Goal: Information Seeking & Learning: Learn about a topic

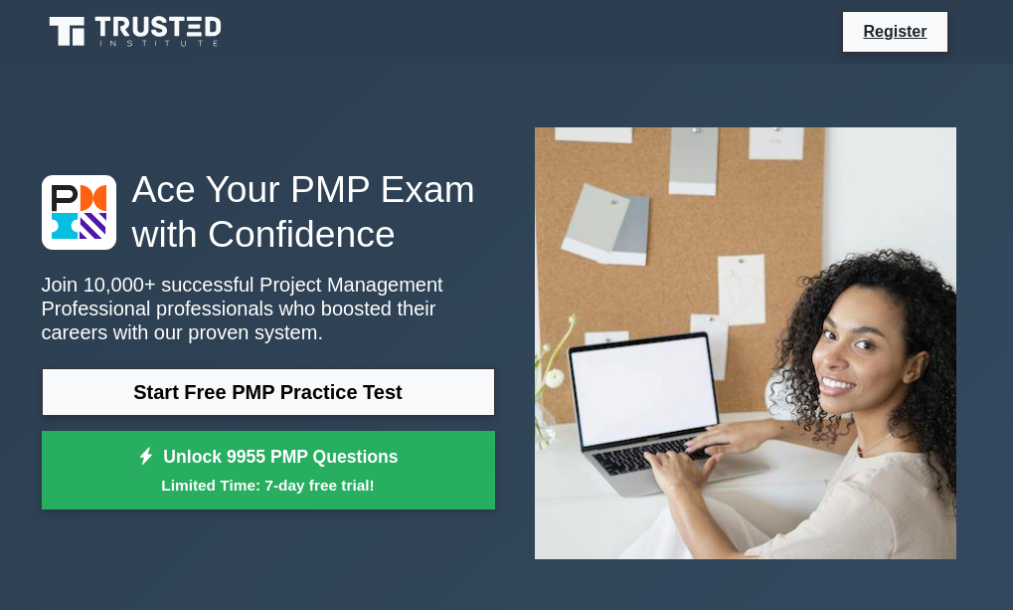
click at [342, 256] on h1 "Ace Your PMP Exam with Confidence" at bounding box center [268, 211] width 453 height 88
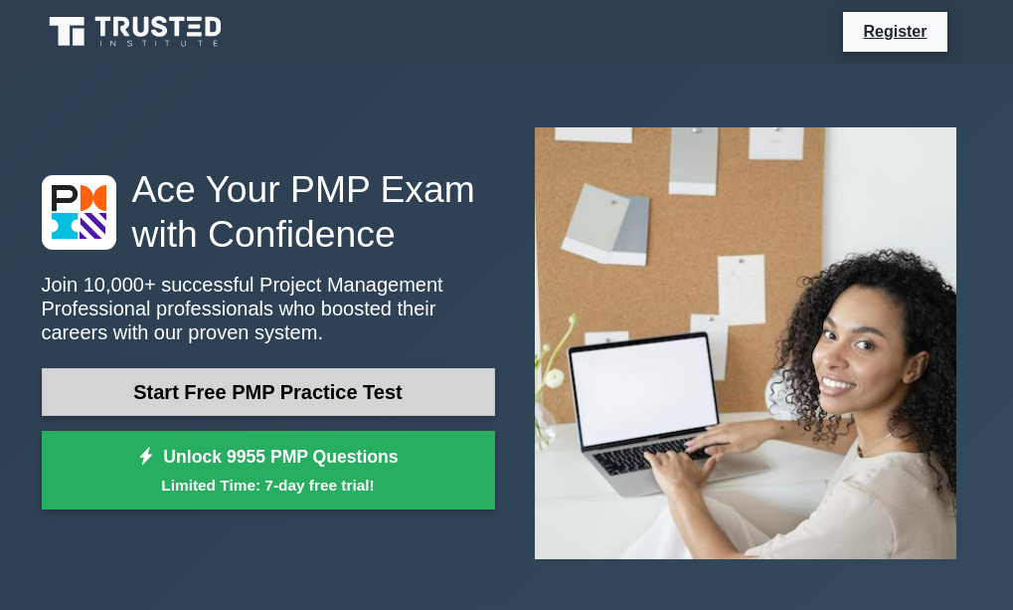
click at [279, 389] on link "Start Free PMP Practice Test" at bounding box center [268, 392] width 453 height 48
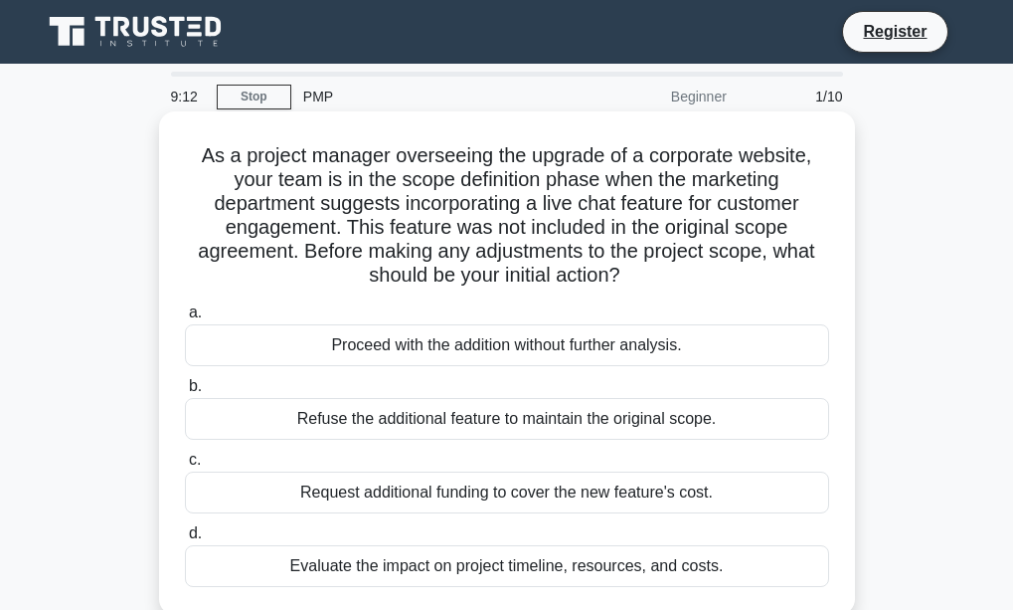
click at [503, 567] on div "Evaluate the impact on project timeline, resources, and costs." at bounding box center [507, 566] width 644 height 42
click at [185, 540] on input "d. Evaluate the impact on project timeline, resources, and costs." at bounding box center [185, 533] width 0 height 13
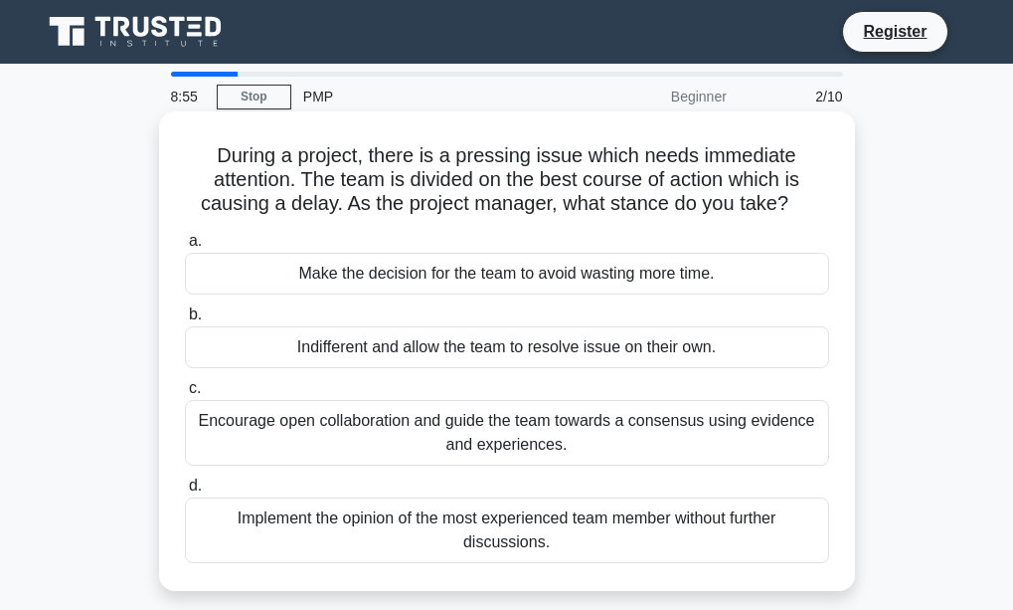
click at [510, 429] on div "Encourage open collaboration and guide the team towards a consensus using evide…" at bounding box center [507, 433] width 644 height 66
click at [185, 395] on input "c. Encourage open collaboration and guide the team towards a consensus using ev…" at bounding box center [185, 388] width 0 height 13
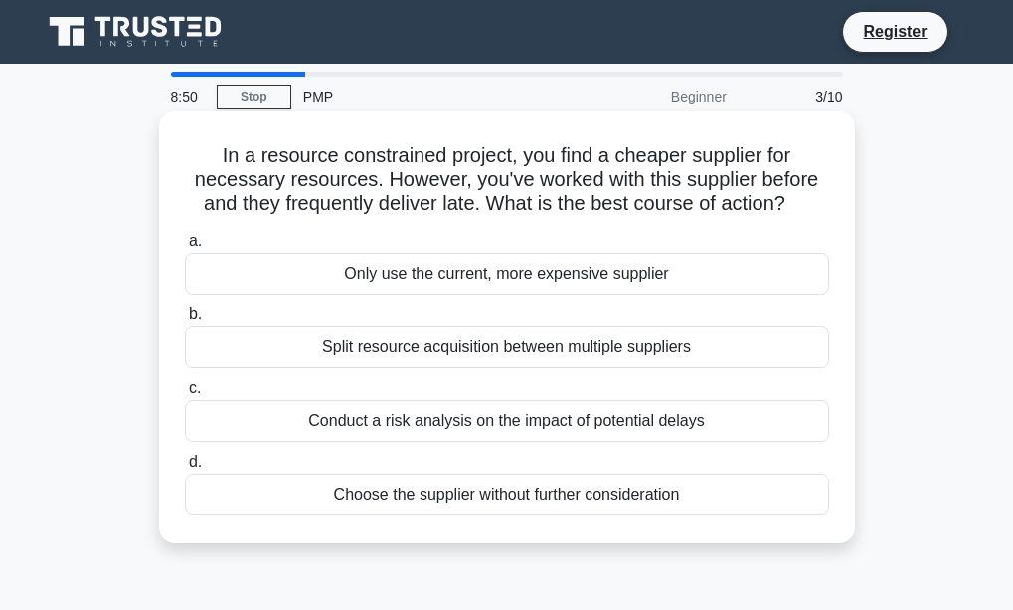
click at [508, 422] on div "Conduct a risk analysis on the impact of potential delays" at bounding box center [507, 421] width 644 height 42
click at [185, 395] on input "c. Conduct a risk analysis on the impact of potential delays" at bounding box center [185, 388] width 0 height 13
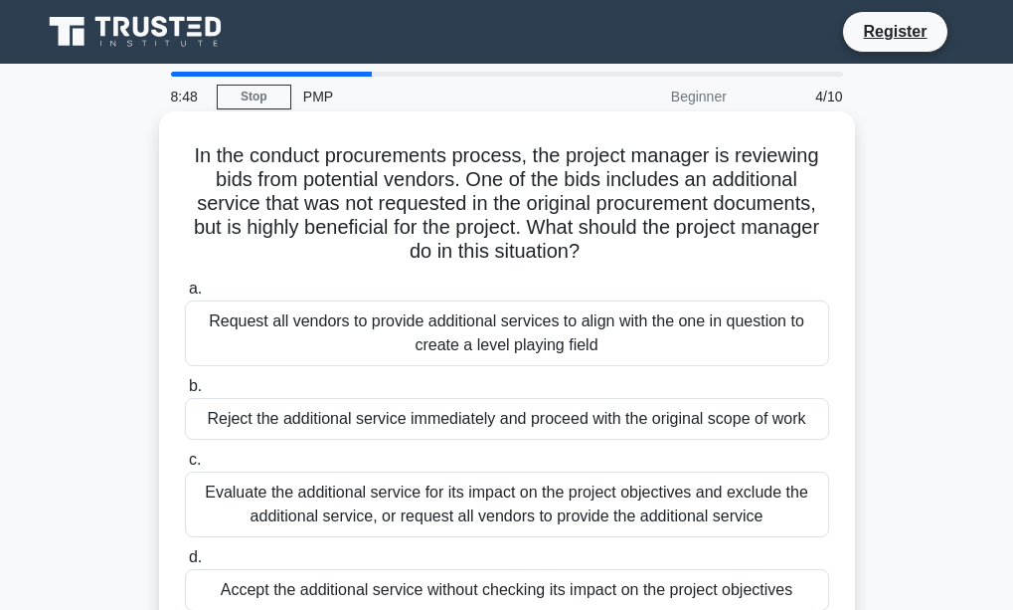
click at [513, 340] on div "Request all vendors to provide additional services to align with the one in que…" at bounding box center [507, 333] width 644 height 66
click at [185, 295] on input "a. Request all vendors to provide additional services to align with the one in …" at bounding box center [185, 288] width 0 height 13
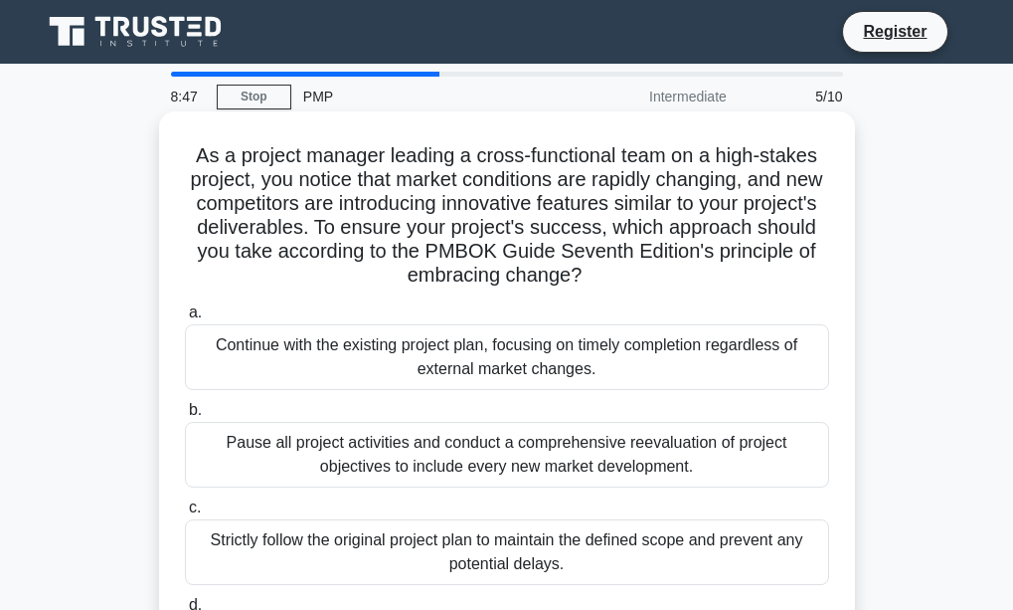
click at [494, 360] on div "Continue with the existing project plan, focusing on timely completion regardle…" at bounding box center [507, 357] width 644 height 66
click at [185, 319] on input "a. Continue with the existing project plan, focusing on timely completion regar…" at bounding box center [185, 312] width 0 height 13
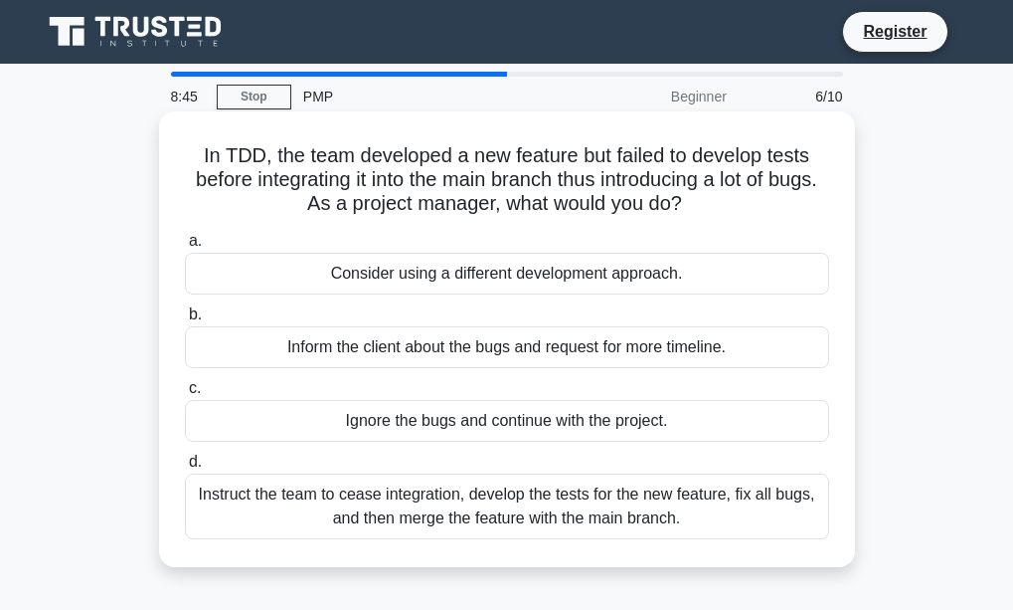
click at [517, 279] on div "Consider using a different development approach." at bounding box center [507, 274] width 644 height 42
click at [185, 248] on input "a. Consider using a different development approach." at bounding box center [185, 241] width 0 height 13
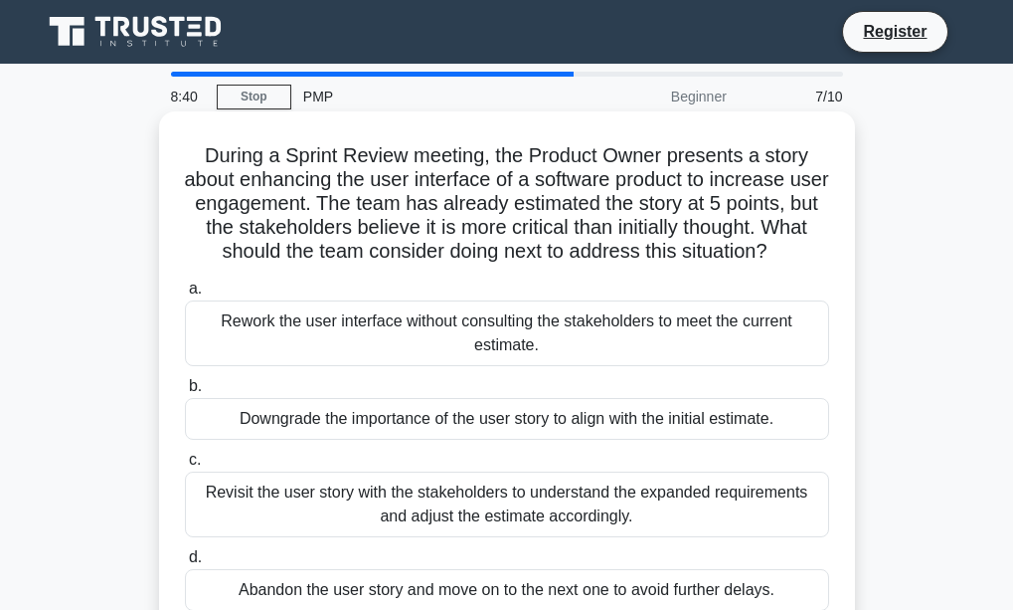
click at [452, 491] on div "Revisit the user story with the stakeholders to understand the expanded require…" at bounding box center [507, 504] width 644 height 66
click at [185, 466] on input "c. Revisit the user story with the stakeholders to understand the expanded requ…" at bounding box center [185, 459] width 0 height 13
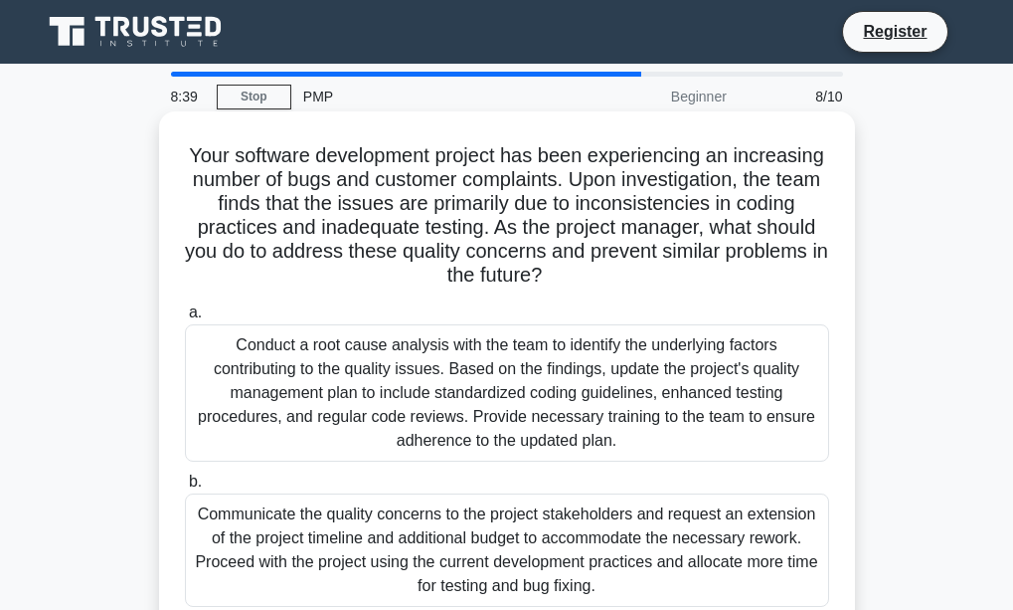
click at [452, 422] on div "Conduct a root cause analysis with the team to identify the underlying factors …" at bounding box center [507, 392] width 644 height 137
click at [185, 319] on input "a. Conduct a root cause analysis with the team to identify the underlying facto…" at bounding box center [185, 312] width 0 height 13
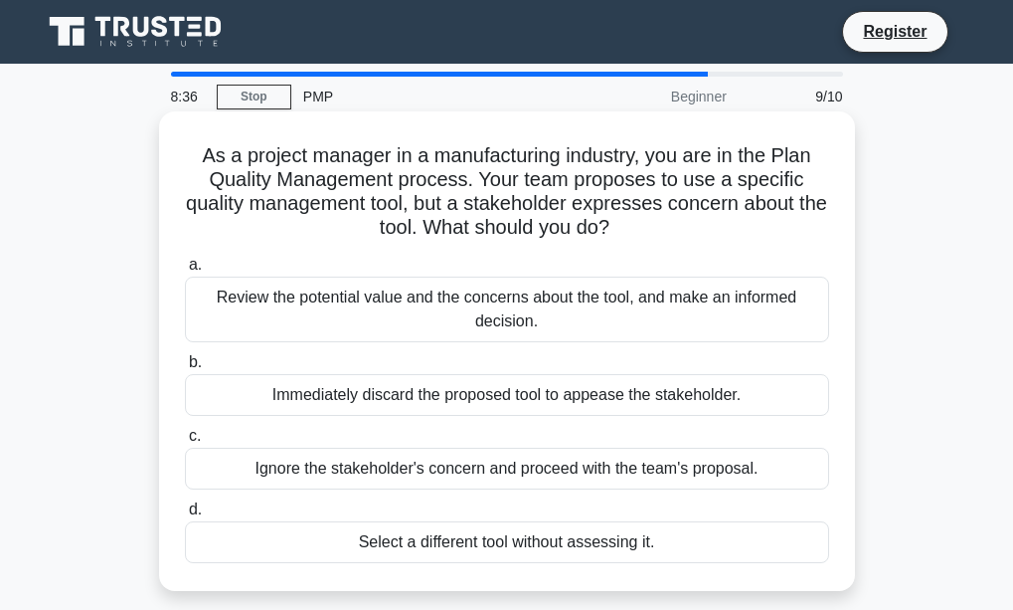
click at [432, 314] on div "Review the potential value and the concerns about the tool, and make an informe…" at bounding box center [507, 309] width 644 height 66
click at [185, 271] on input "a. Review the potential value and the concerns about the tool, and make an info…" at bounding box center [185, 265] width 0 height 13
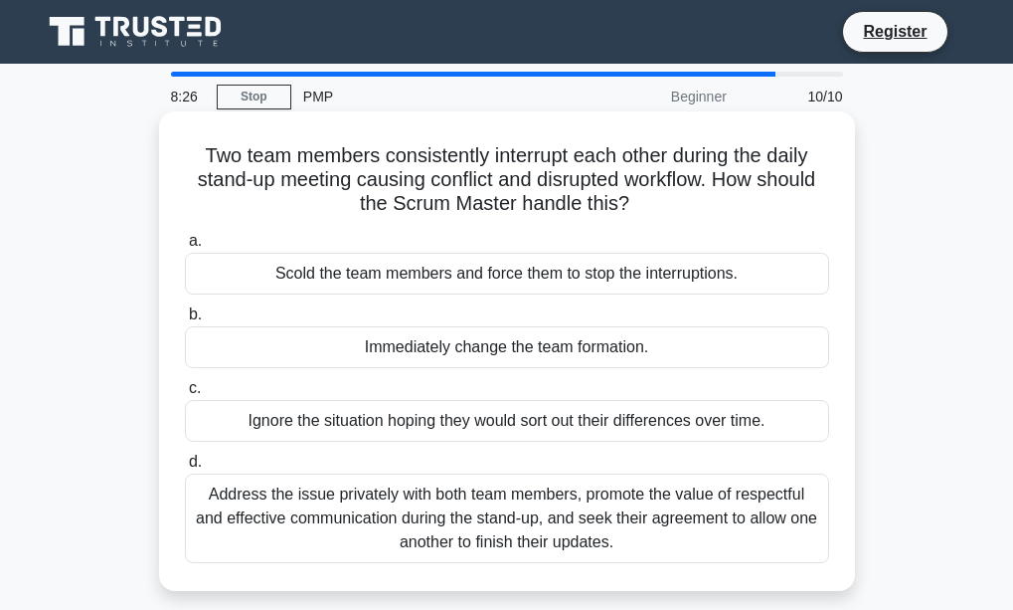
click at [438, 282] on div "Scold the team members and force them to stop the interruptions." at bounding box center [507, 274] width 644 height 42
click at [185, 248] on input "a. Scold the team members and force them to stop the interruptions." at bounding box center [185, 241] width 0 height 13
